Goal: Task Accomplishment & Management: Use online tool/utility

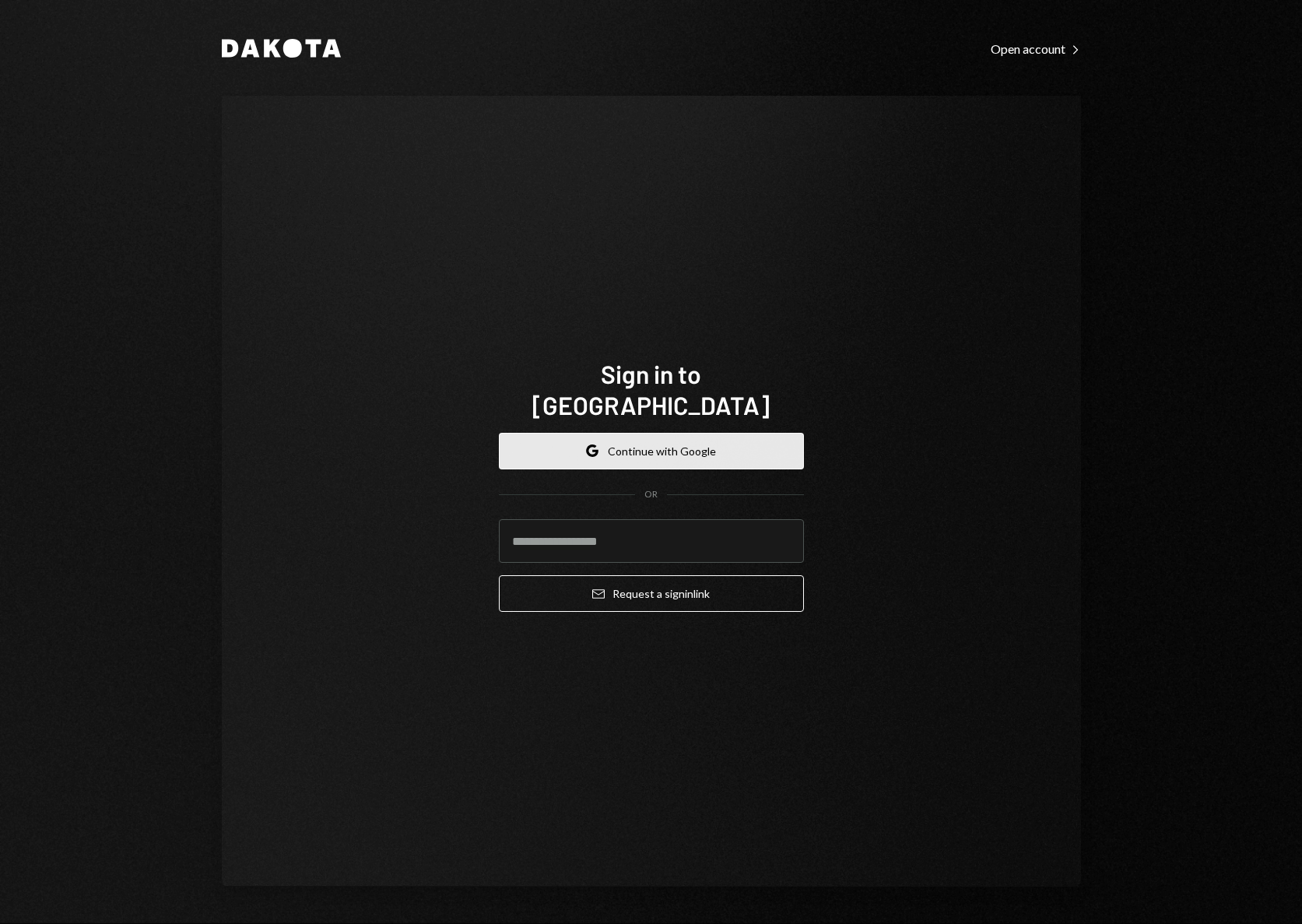
click at [648, 442] on button "Google Continue with Google" at bounding box center [652, 450] width 305 height 36
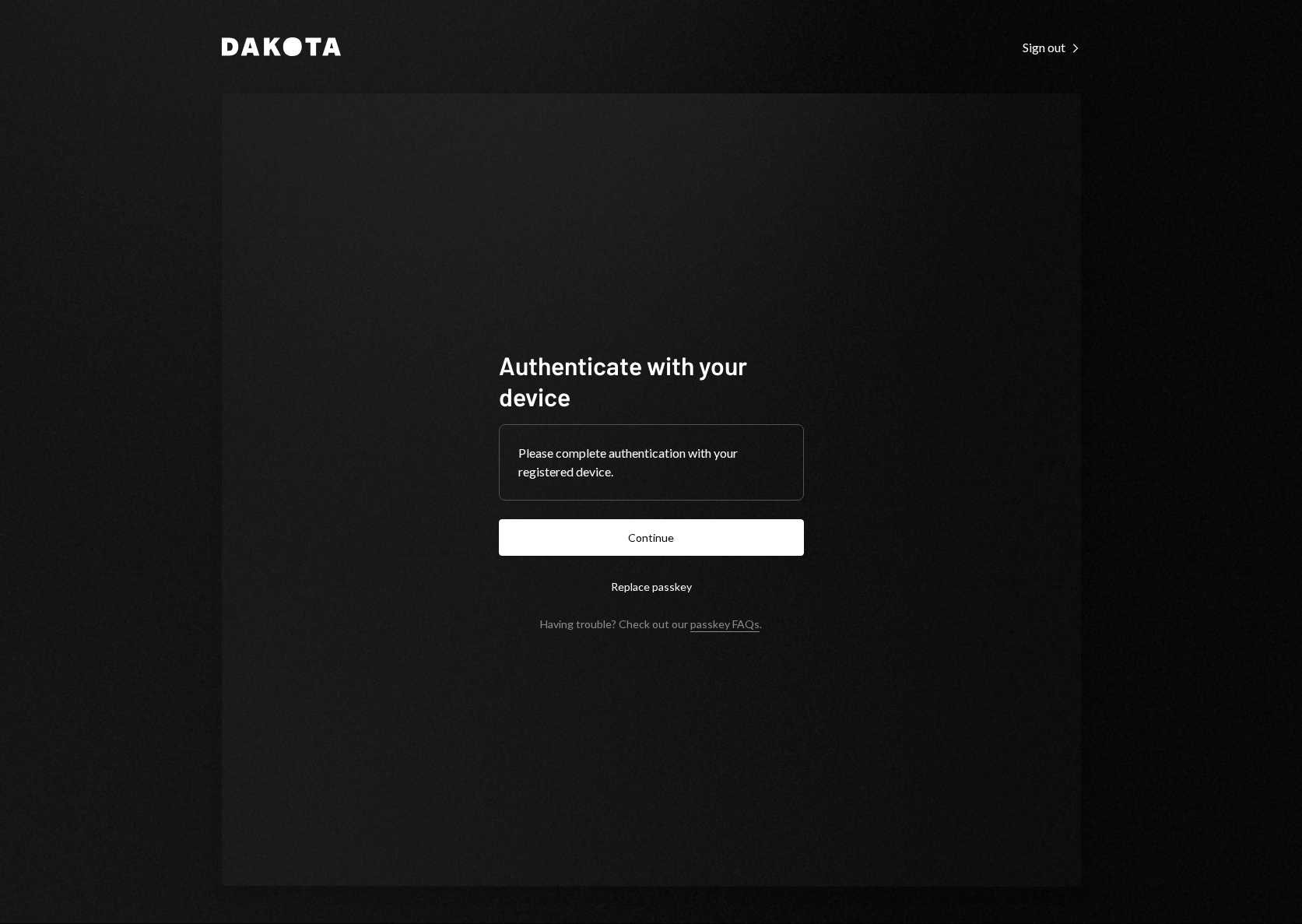
click at [654, 540] on button "Continue" at bounding box center [652, 537] width 305 height 36
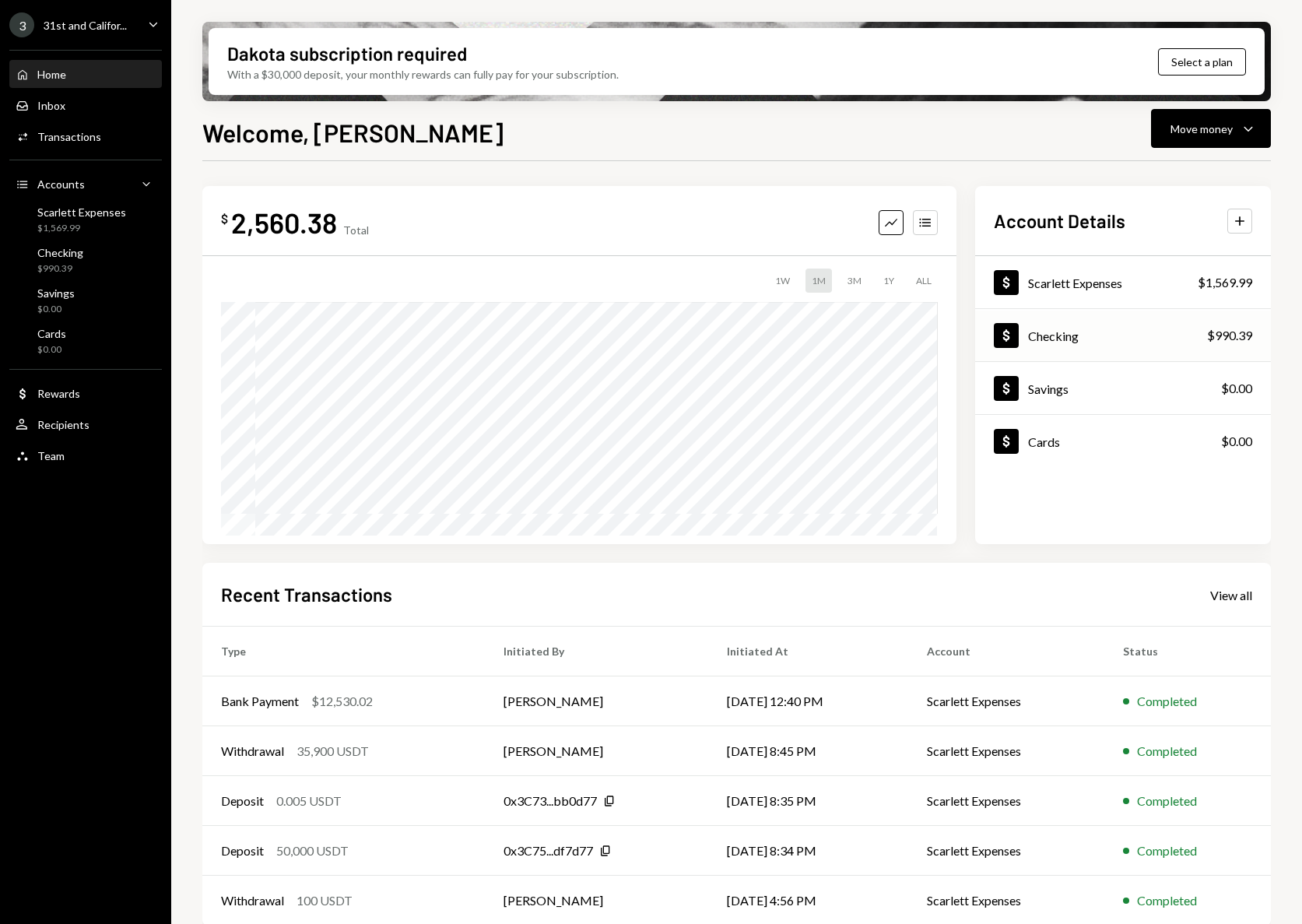
click at [1037, 328] on div "Checking" at bounding box center [1053, 336] width 51 height 15
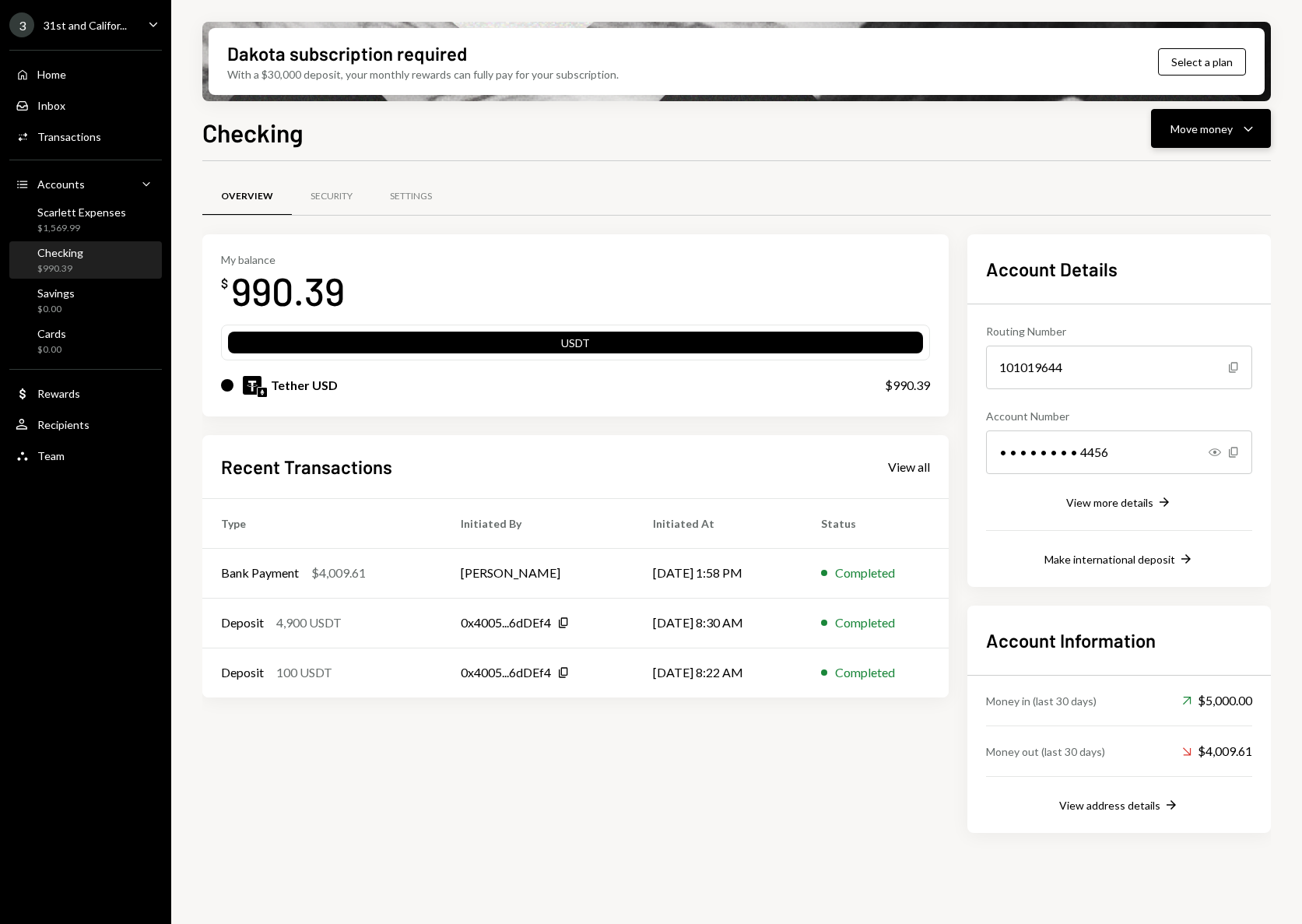
click at [1186, 136] on div "Move money" at bounding box center [1202, 128] width 62 height 16
click at [1164, 180] on div "Send" at bounding box center [1198, 175] width 114 height 16
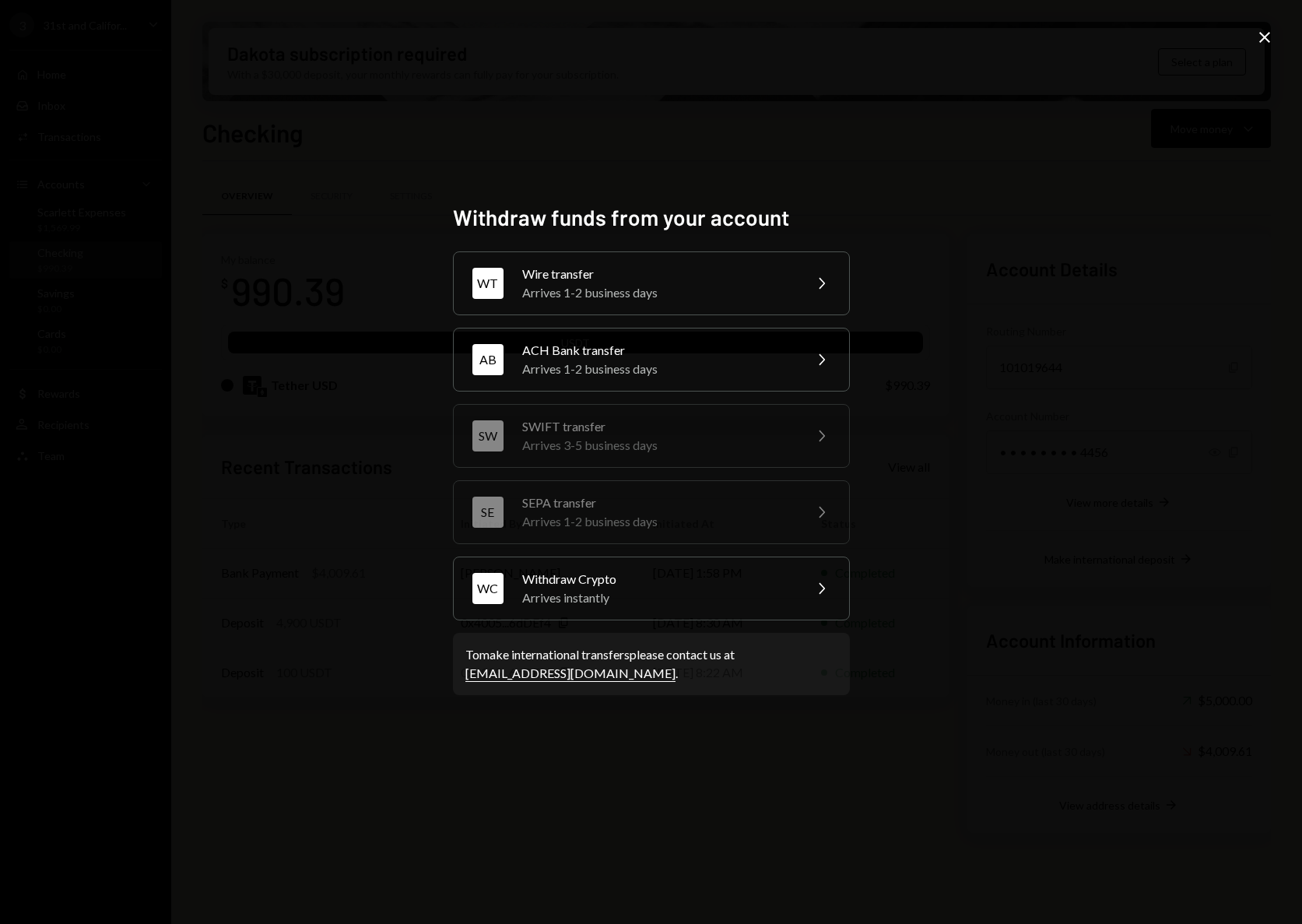
click at [623, 277] on div "Wire transfer" at bounding box center [657, 274] width 271 height 19
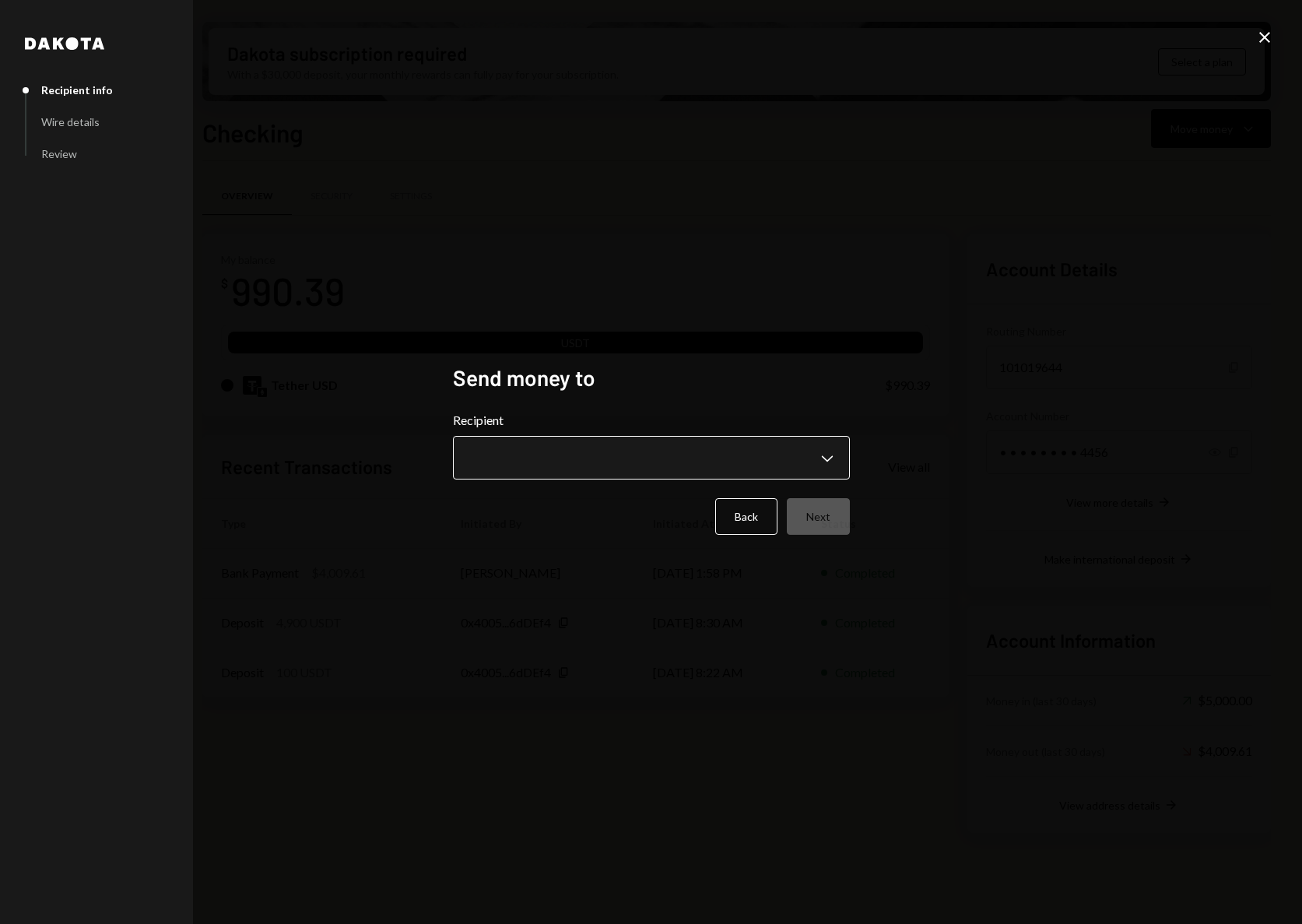
click at [544, 453] on body "3 31st and Califor... Caret Down Home Home Inbox Inbox Activities Transactions …" at bounding box center [651, 462] width 1302 height 924
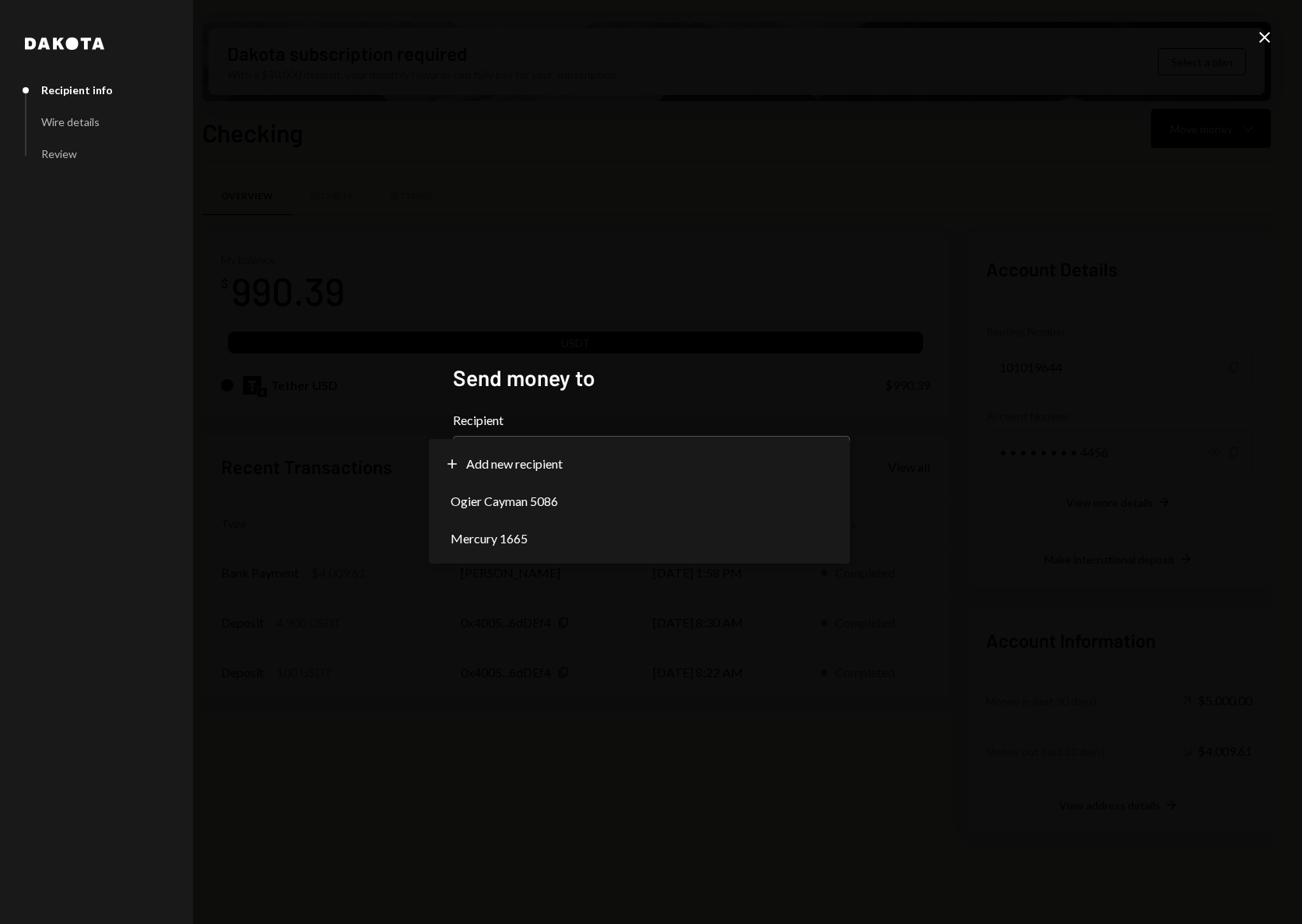
select select "**********"
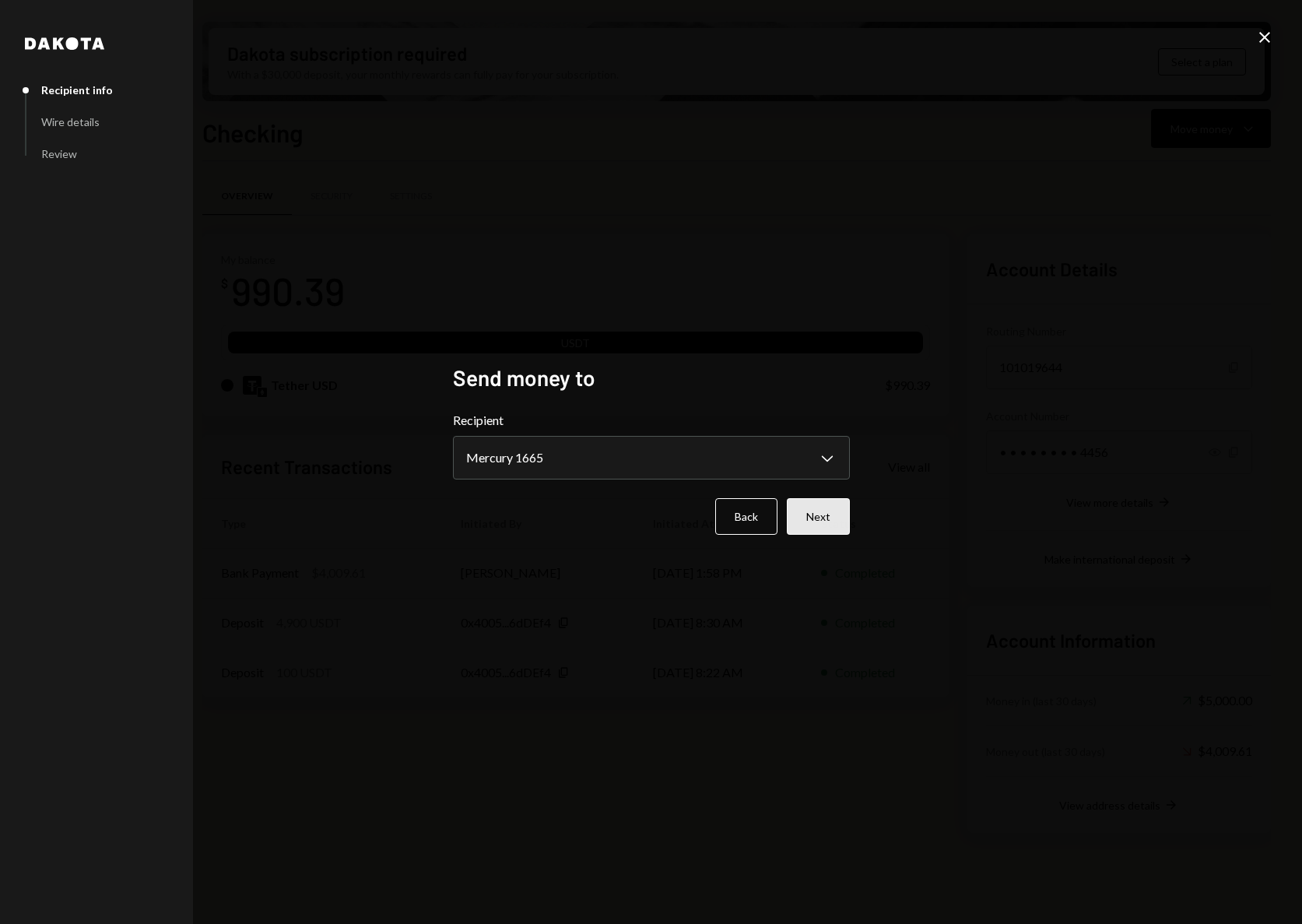
click at [819, 510] on button "Next" at bounding box center [818, 516] width 63 height 36
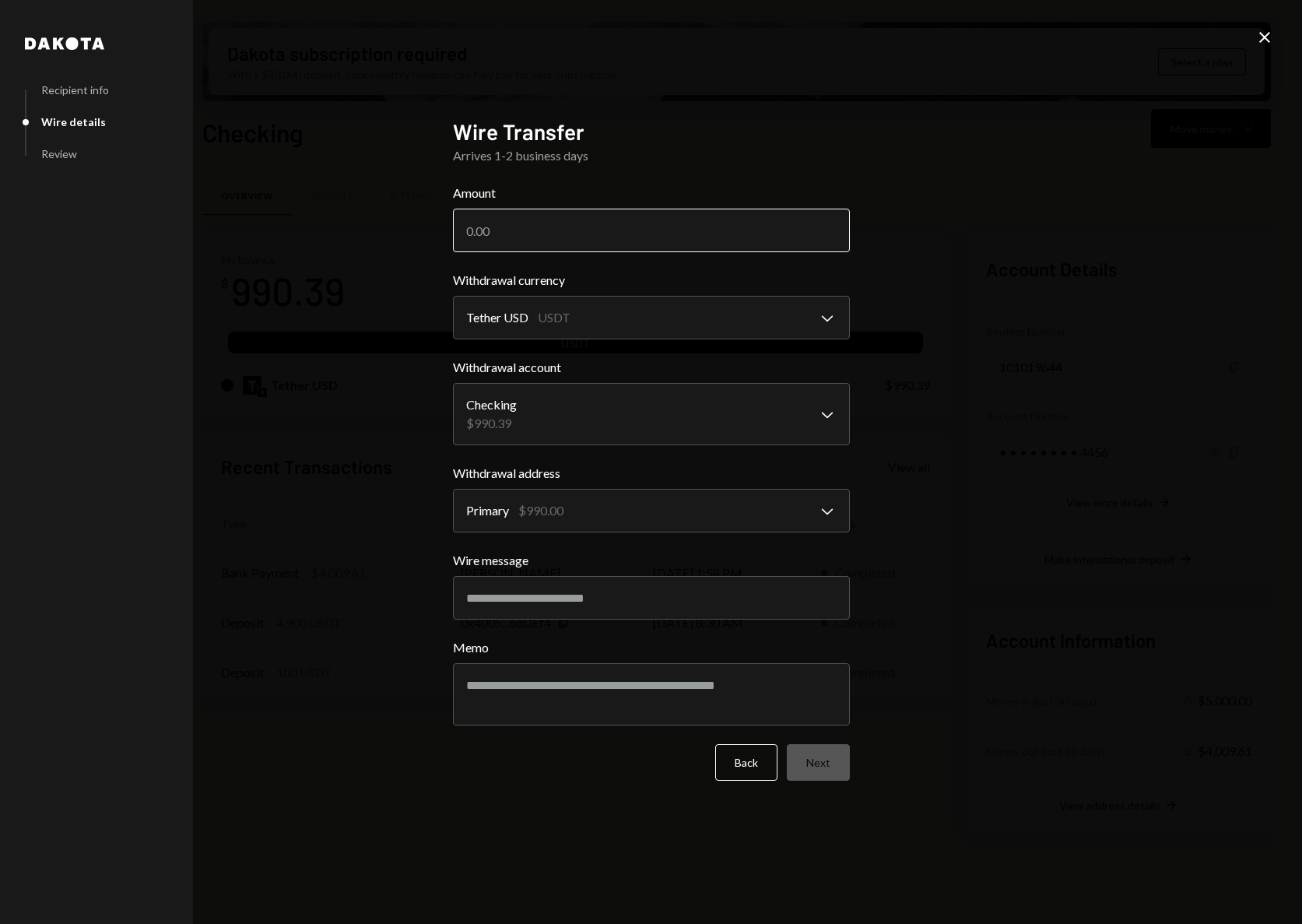
click at [495, 221] on input "Amount" at bounding box center [651, 230] width 397 height 44
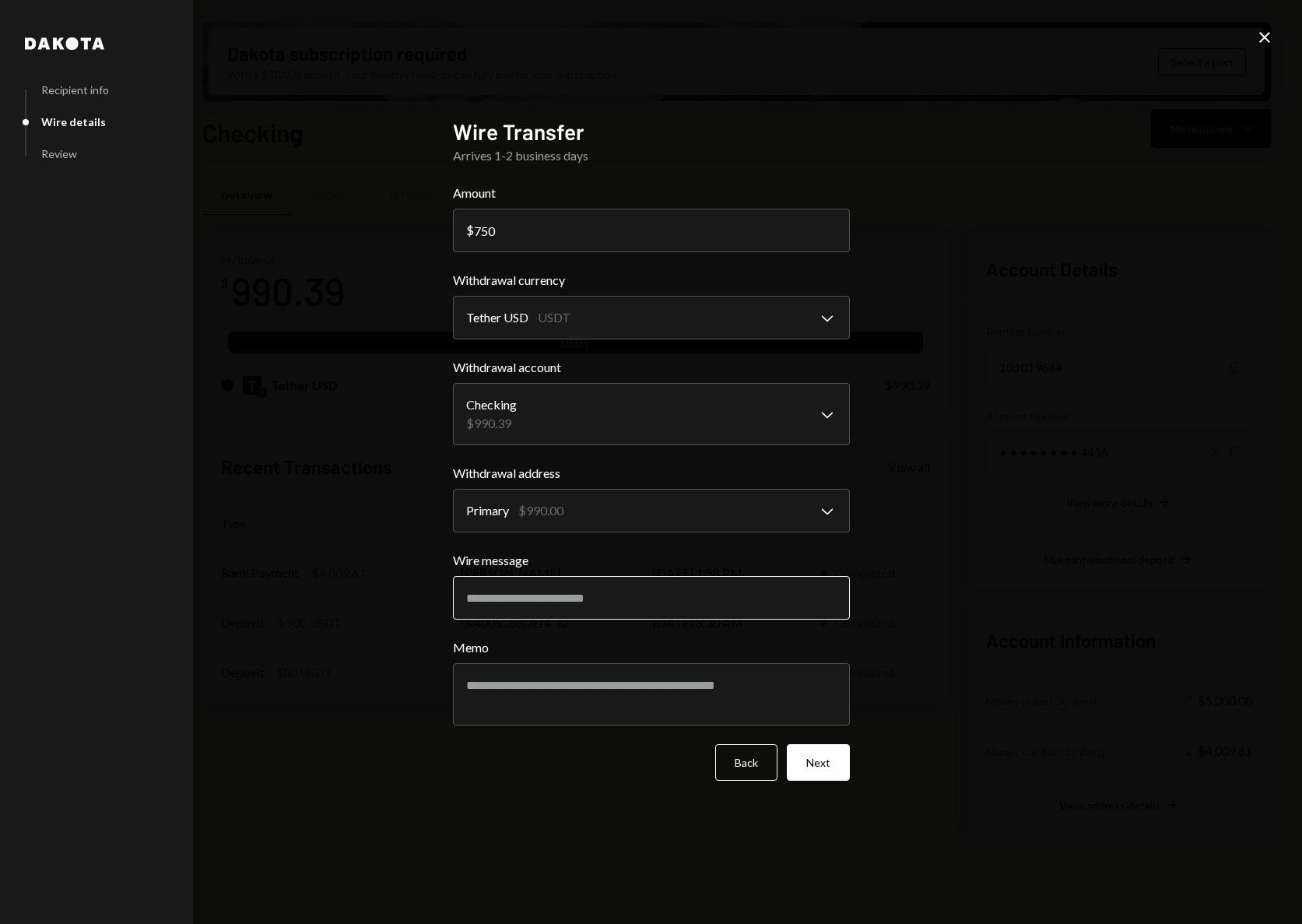
type input "750"
click at [625, 594] on input "Wire message" at bounding box center [651, 598] width 397 height 44
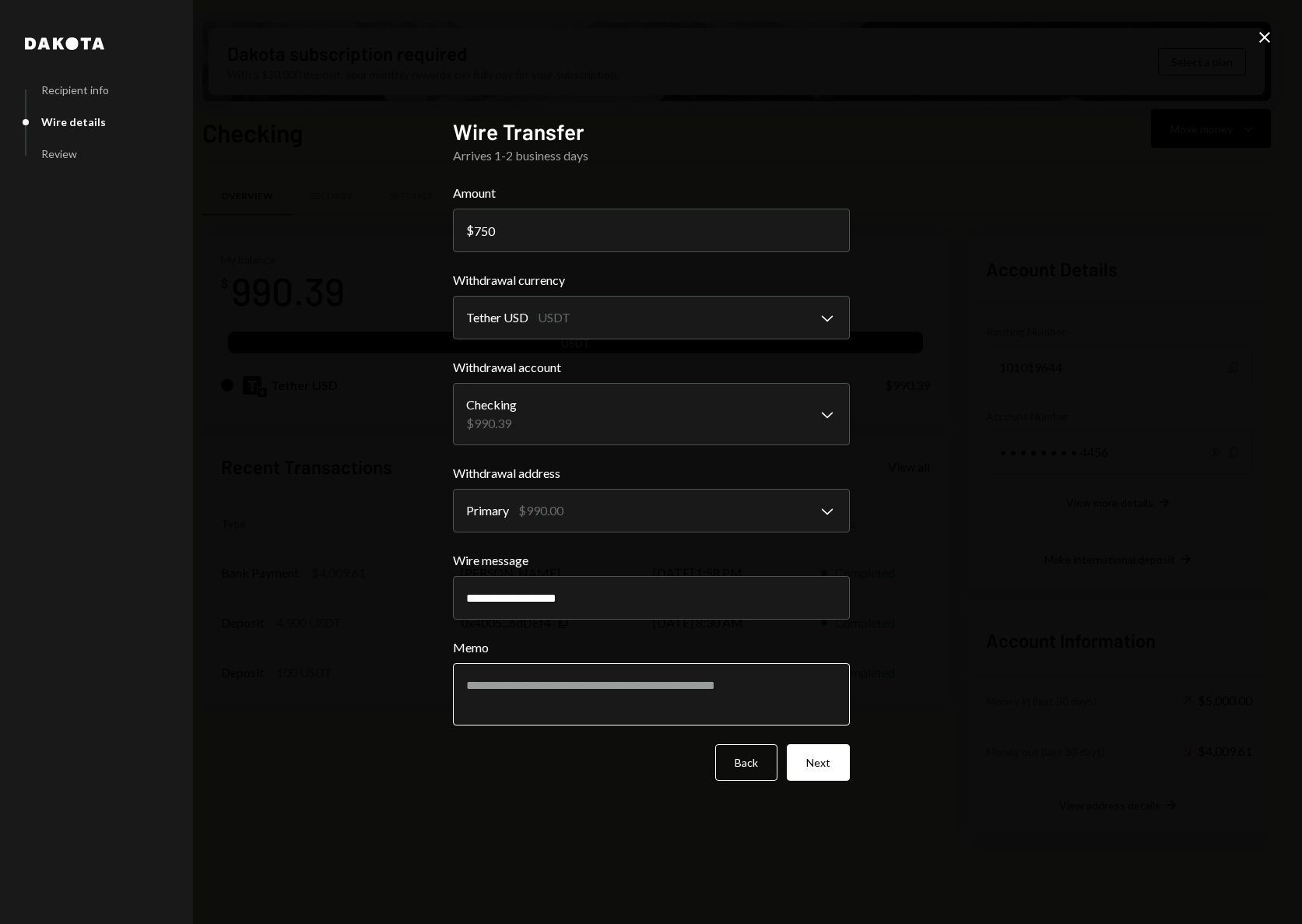
type input "**********"
click at [635, 701] on textarea "Memo" at bounding box center [651, 694] width 397 height 62
type textarea "**********"
click at [823, 770] on button "Next" at bounding box center [818, 761] width 63 height 36
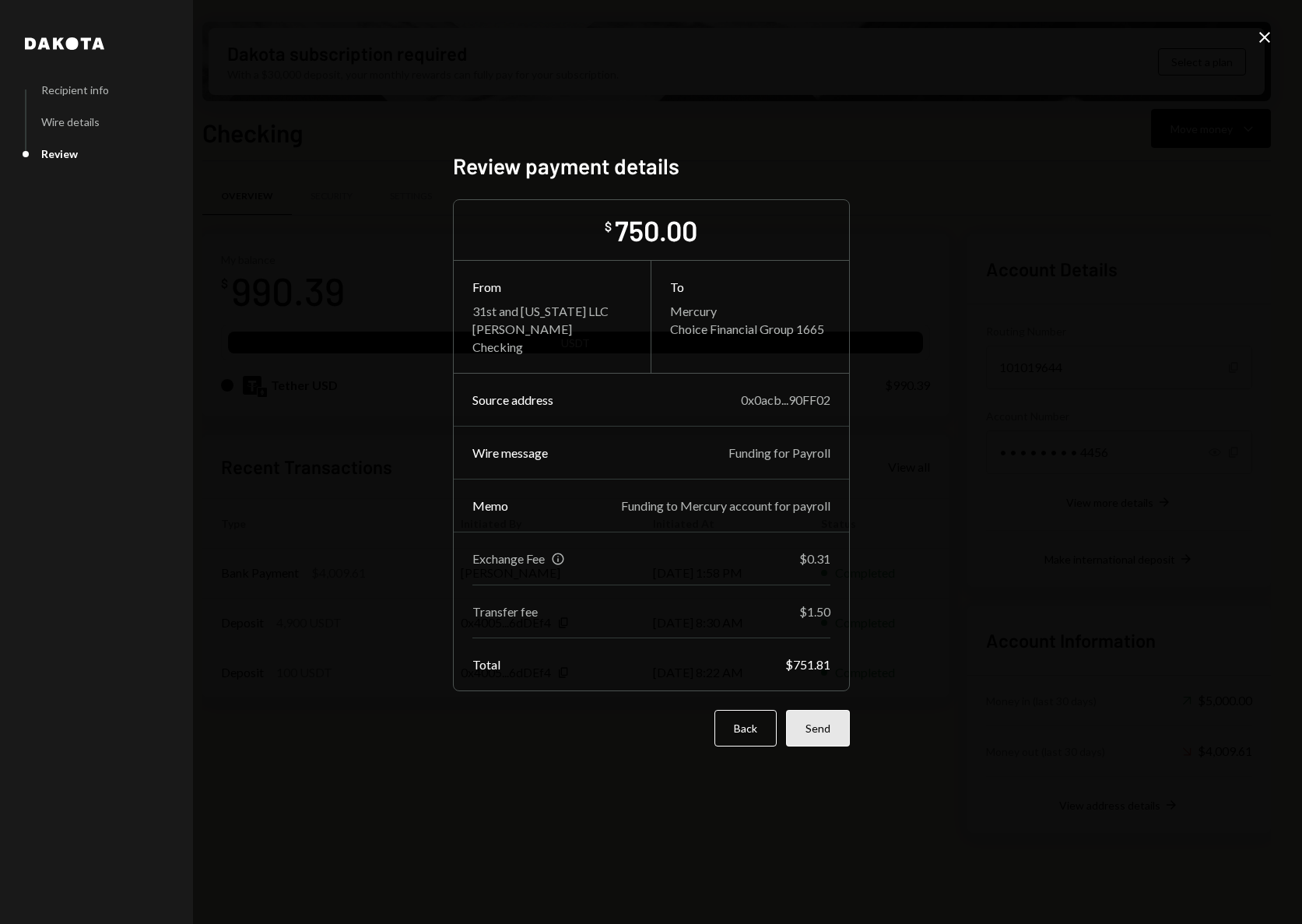
click at [822, 727] on button "Send" at bounding box center [818, 728] width 64 height 36
